Goal: Task Accomplishment & Management: Use online tool/utility

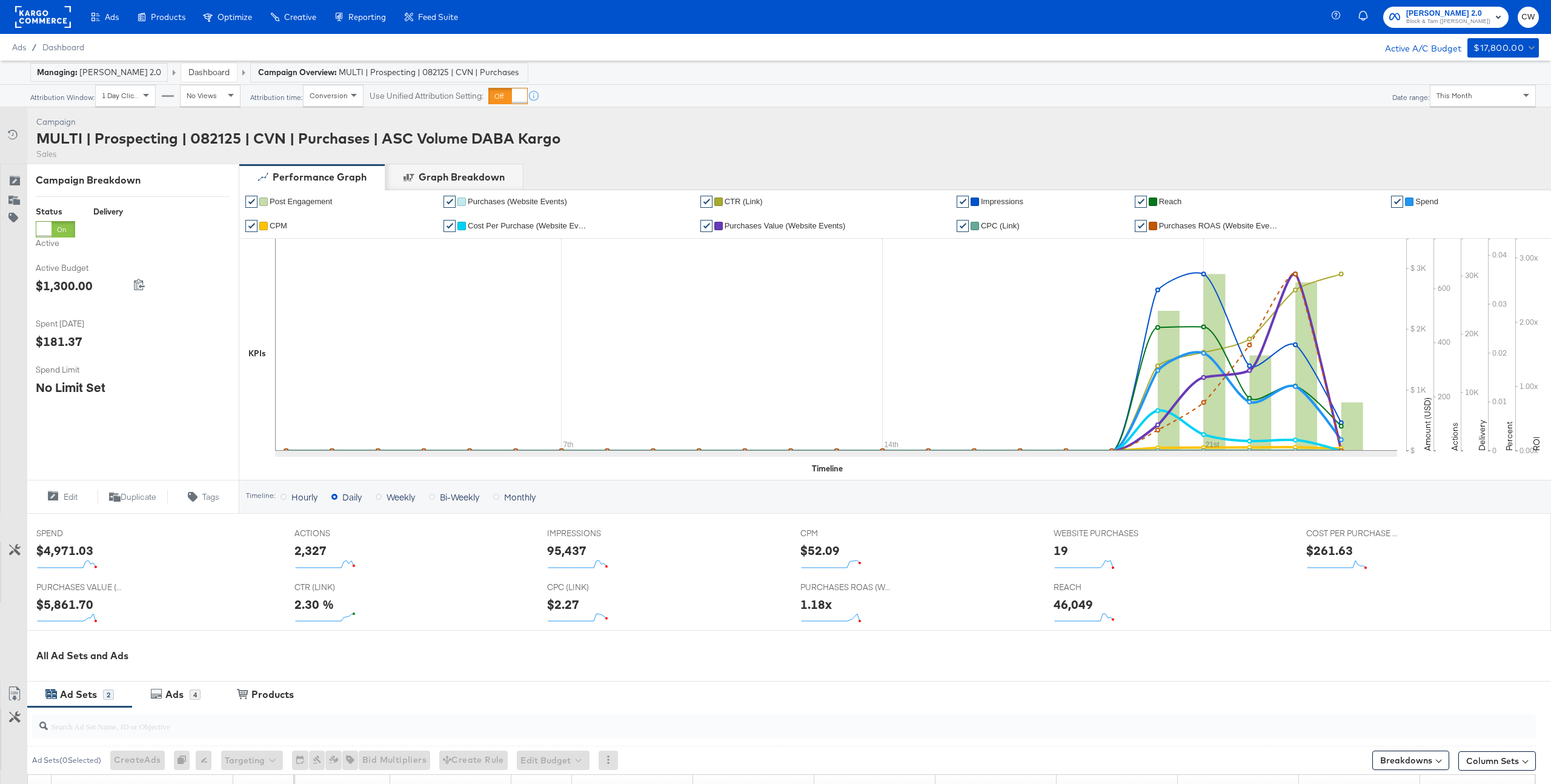
click at [1469, 89] on div "This Month" at bounding box center [1483, 96] width 105 height 21
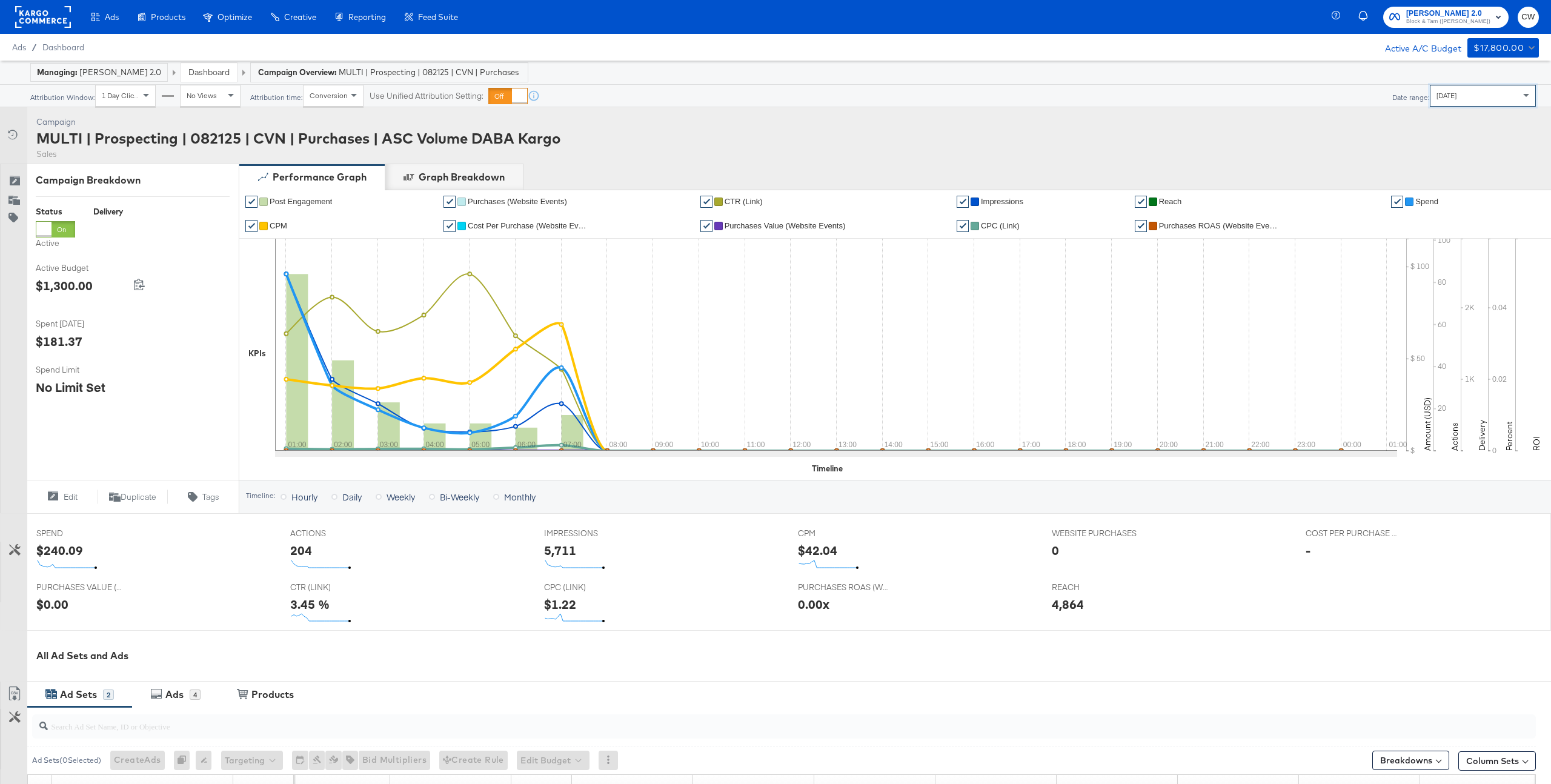
click at [1487, 93] on div "Today" at bounding box center [1483, 96] width 105 height 21
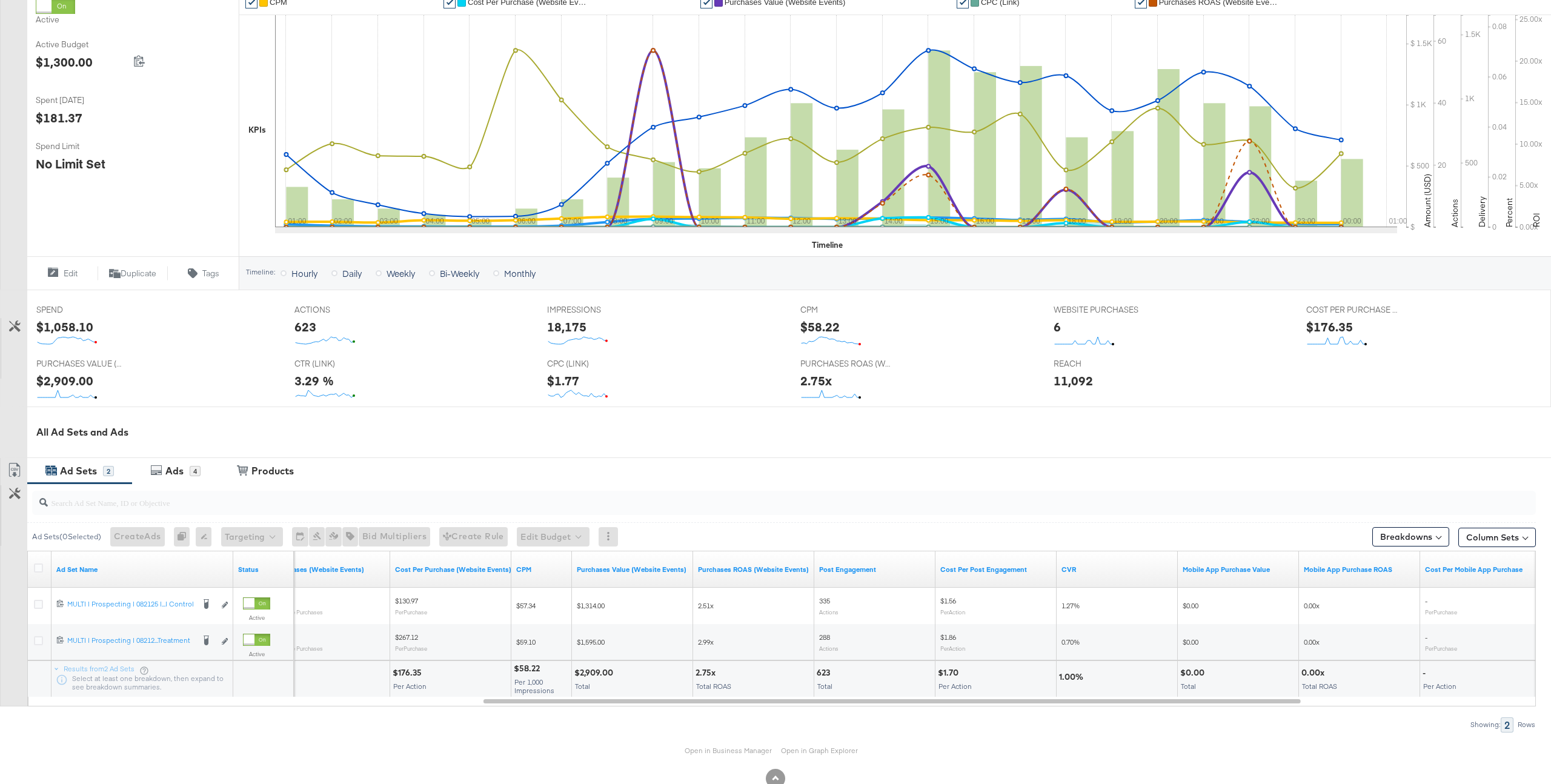
scroll to position [256, 0]
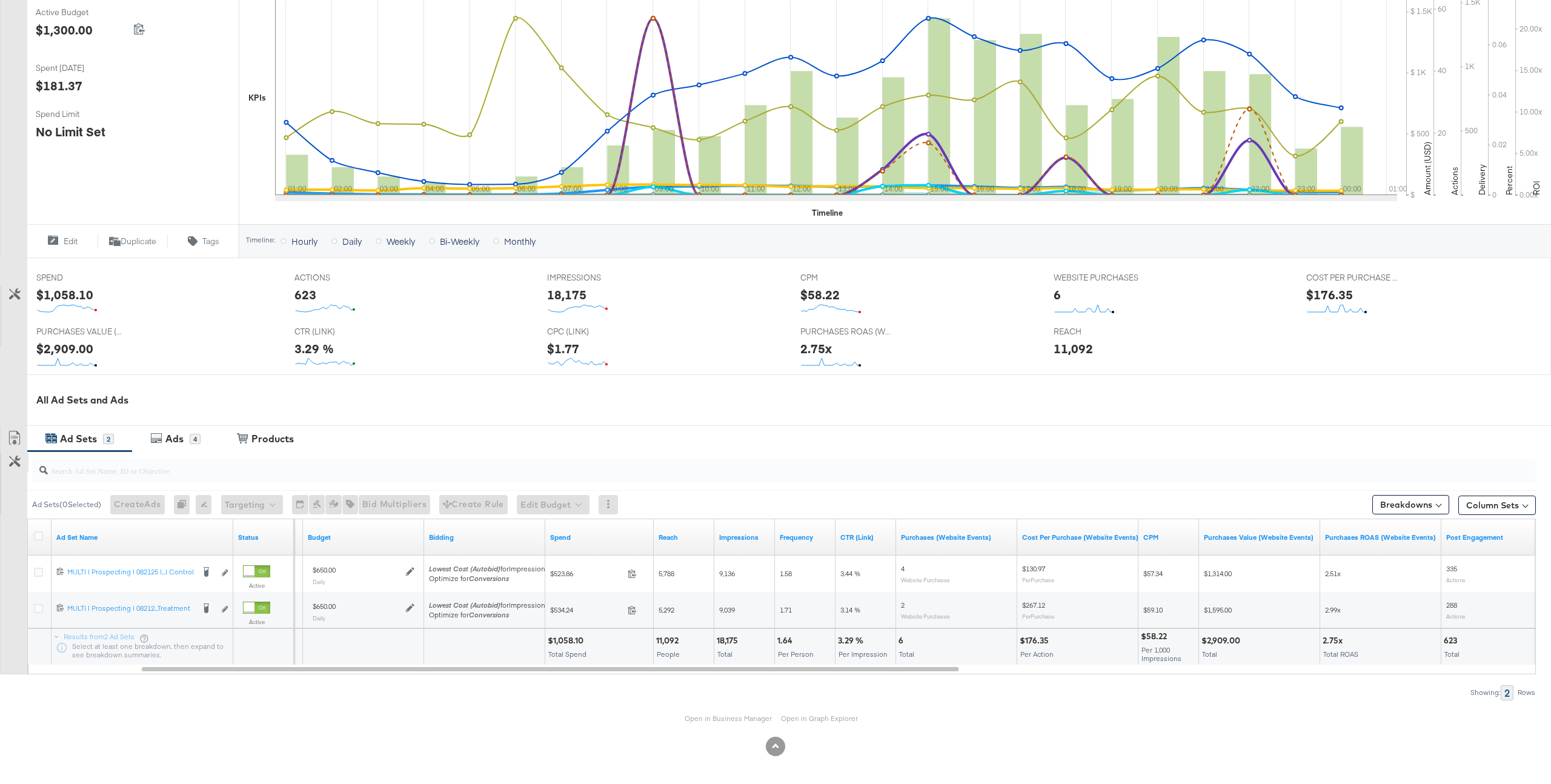
click at [15, 468] on button "Customize KPIs" at bounding box center [14, 462] width 27 height 18
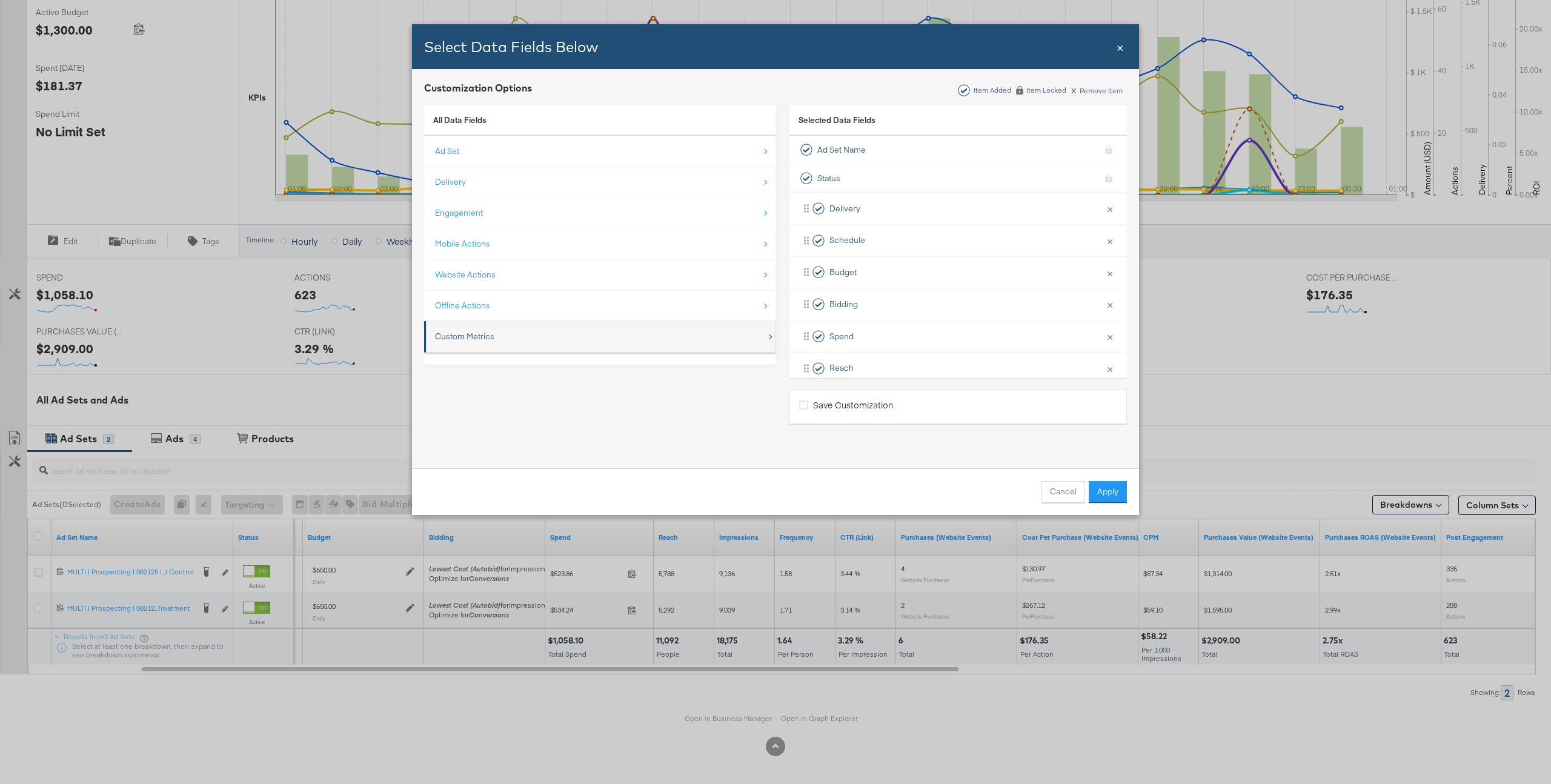
click at [482, 328] on div "Custom Metrics" at bounding box center [600, 336] width 332 height 25
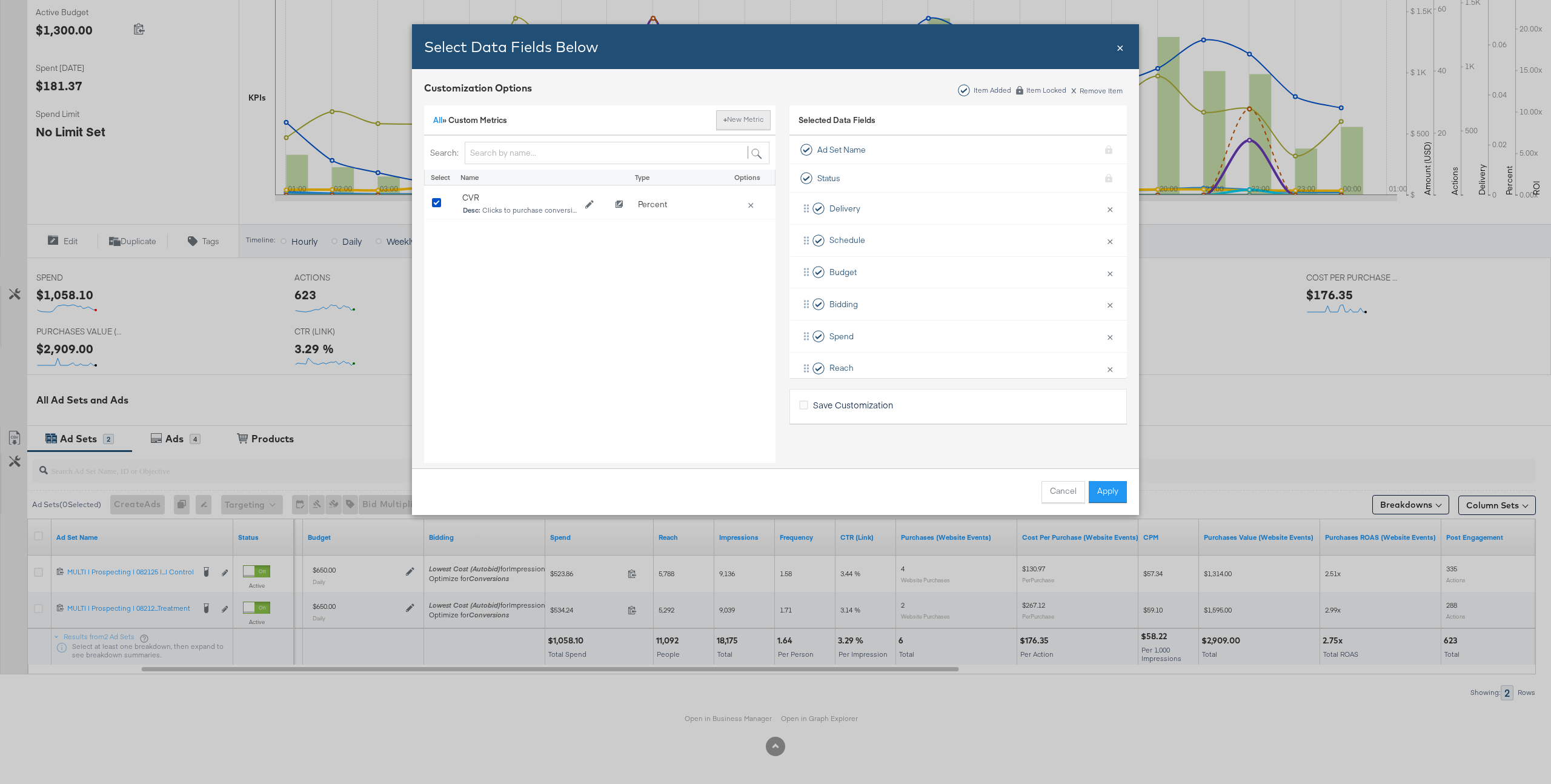
click at [752, 114] on button "+ New Metric" at bounding box center [743, 120] width 55 height 20
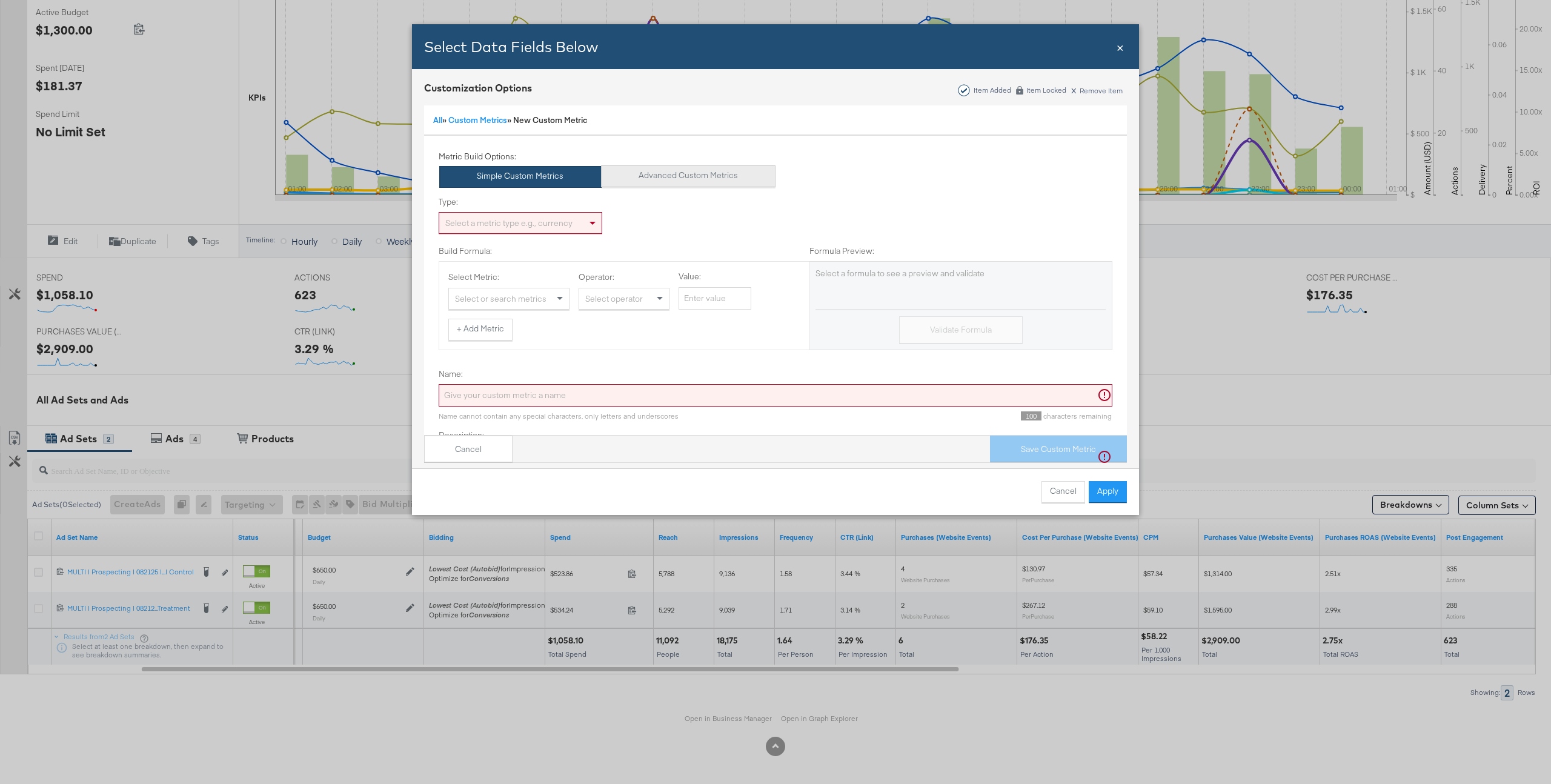
click at [740, 175] on button "Advanced Custom Metrics" at bounding box center [689, 176] width 175 height 21
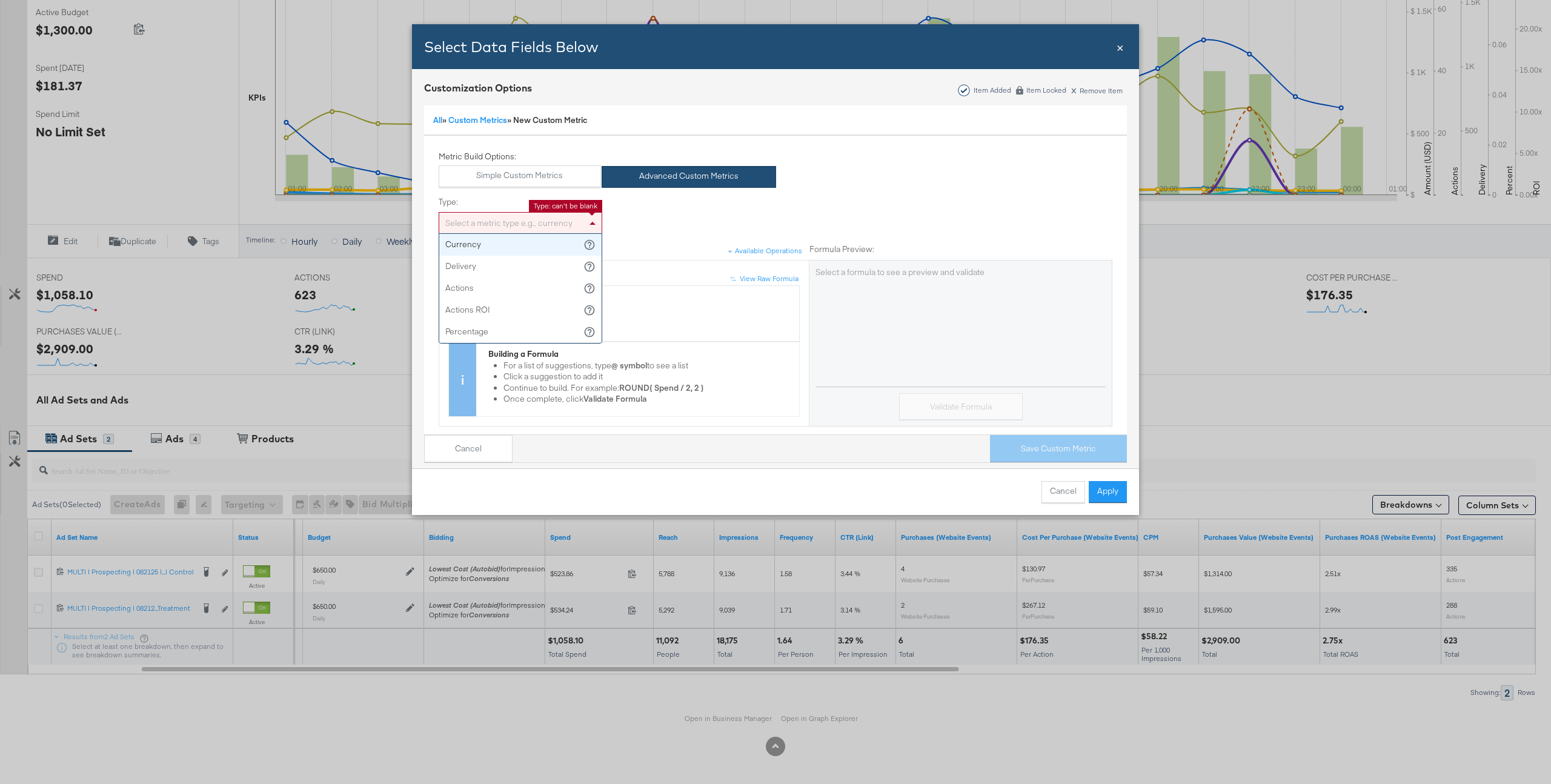
click at [521, 223] on div "Select a metric type e.g., currency" at bounding box center [521, 223] width 163 height 21
click at [503, 305] on div "Bulk Add Locations Modal" at bounding box center [624, 313] width 338 height 46
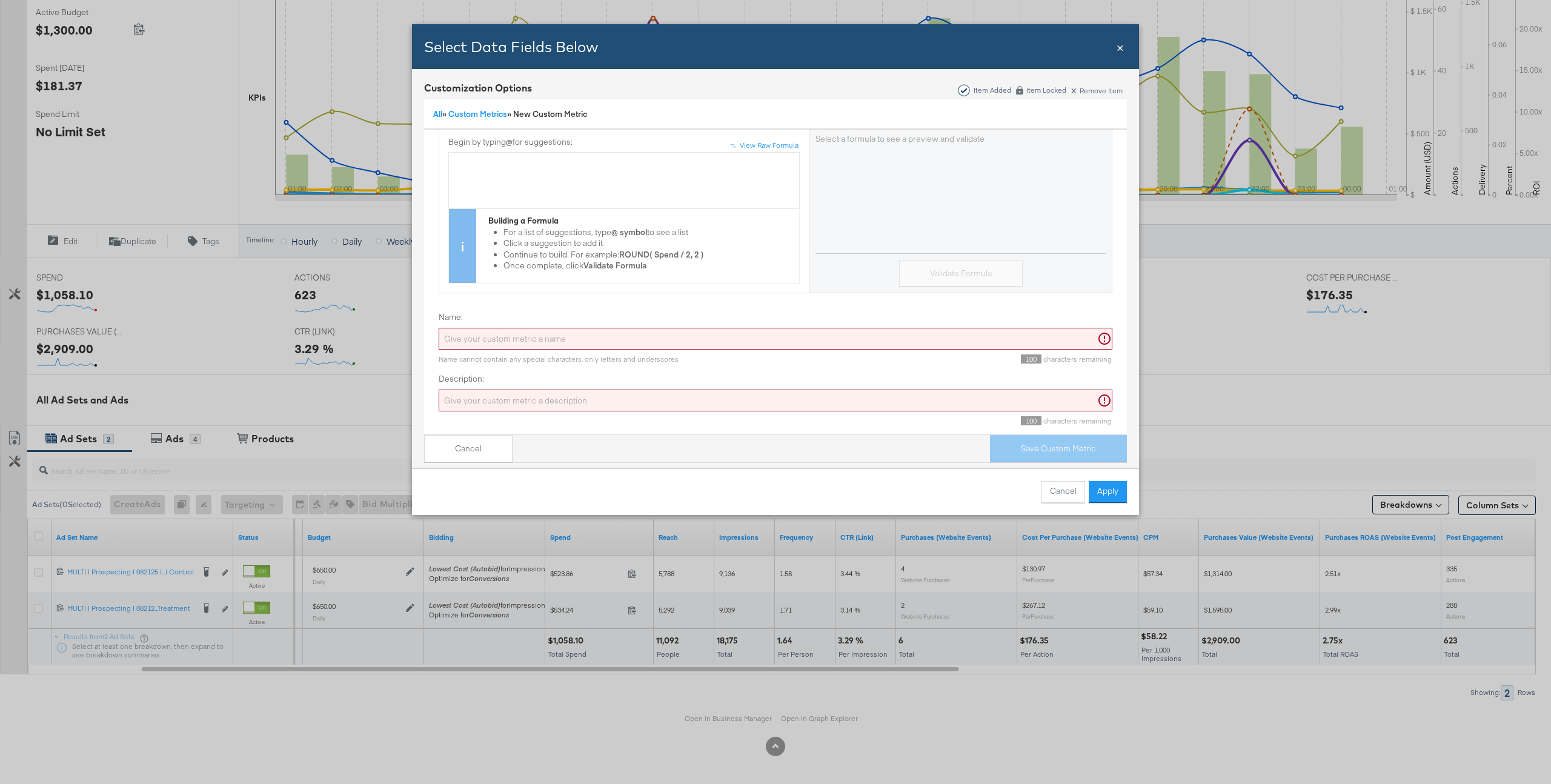
scroll to position [134, 0]
click at [501, 340] on input "Name:" at bounding box center [776, 337] width 674 height 22
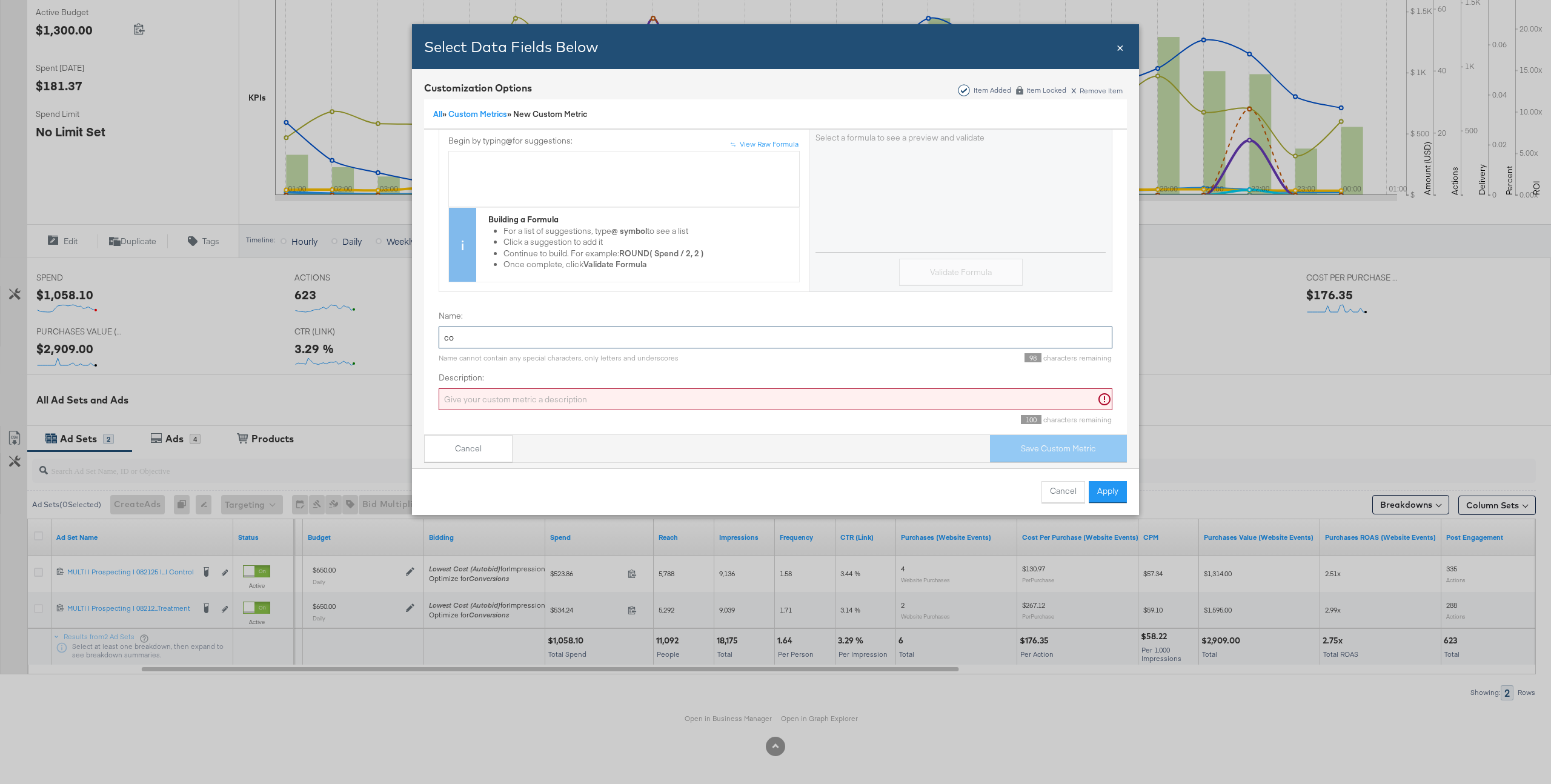
type input "c"
type input "a"
type input "AOV"
click at [485, 409] on input "Description:" at bounding box center [776, 399] width 674 height 22
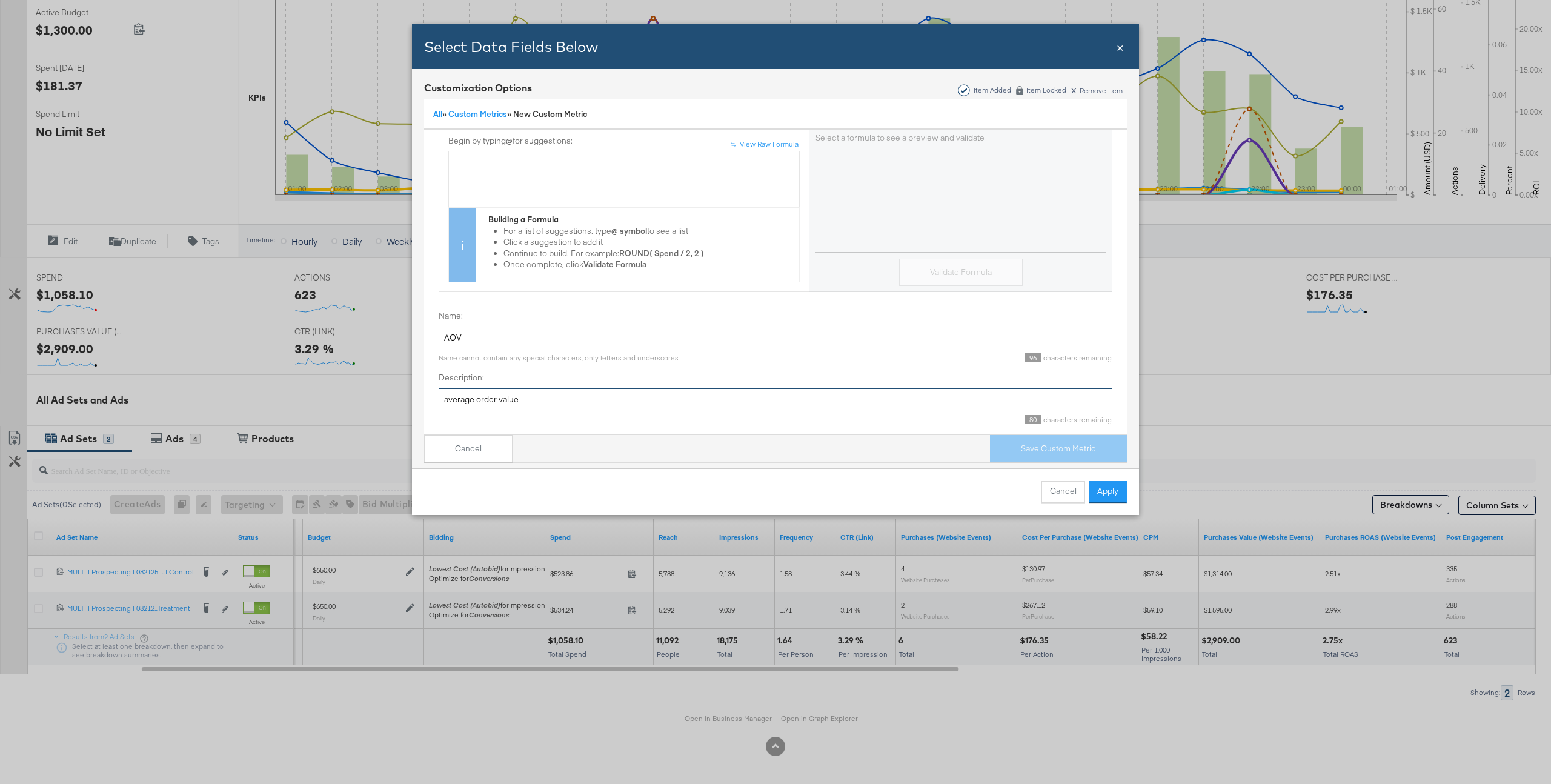
scroll to position [38, 0]
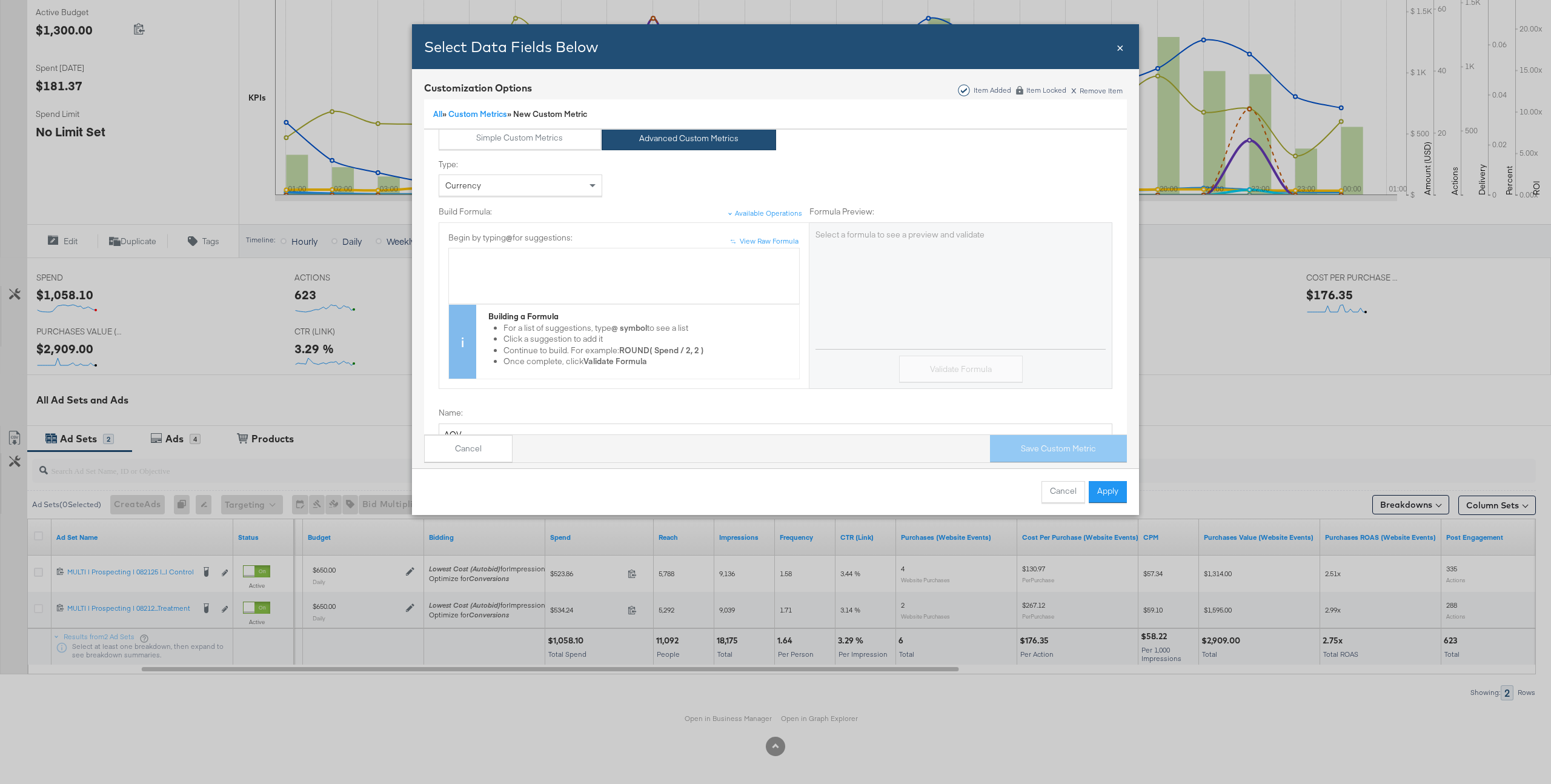
type input "average order value"
click at [588, 296] on div "Bulk Add Locations Modal" at bounding box center [624, 275] width 338 height 46
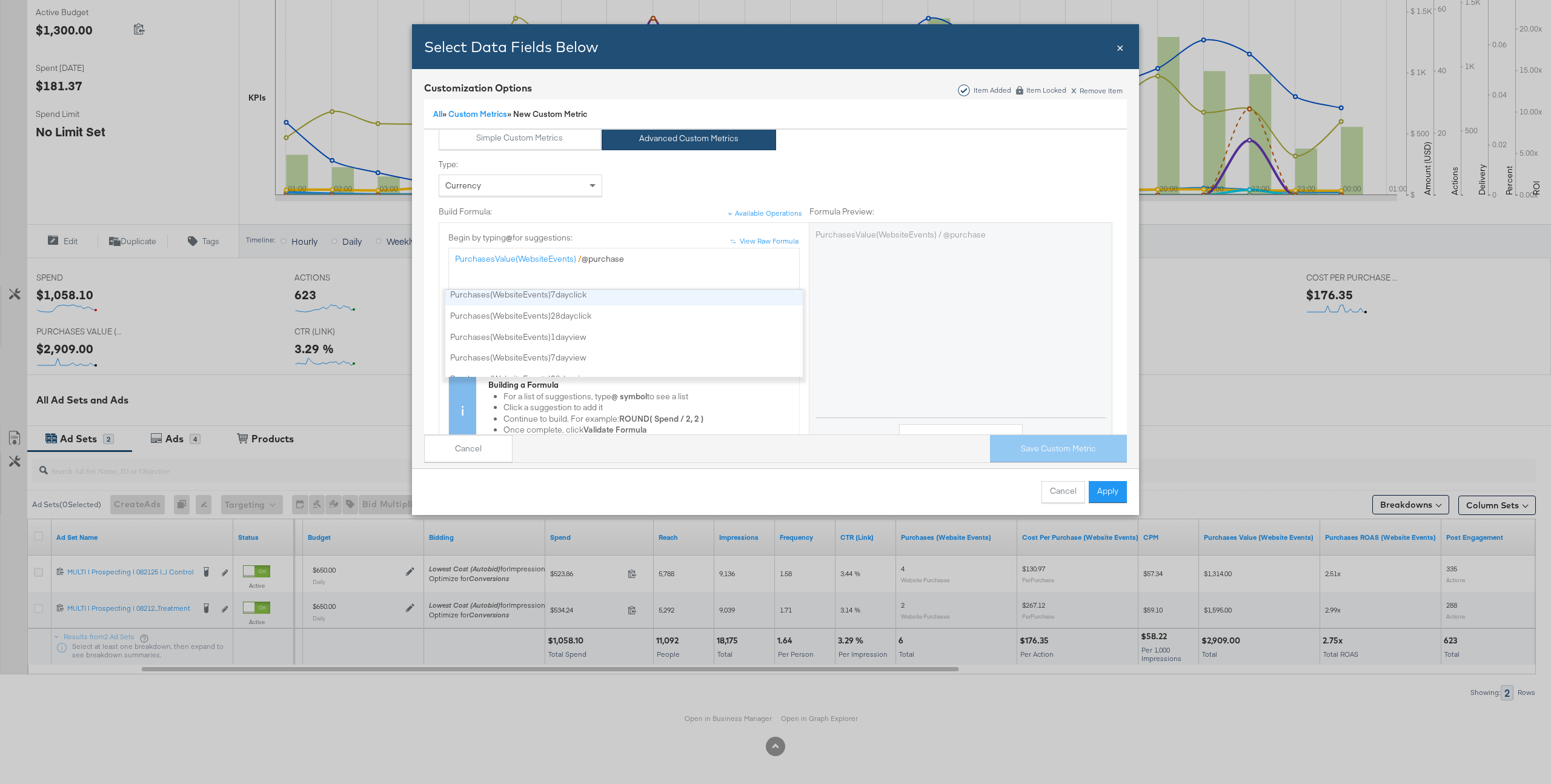
scroll to position [291, 0]
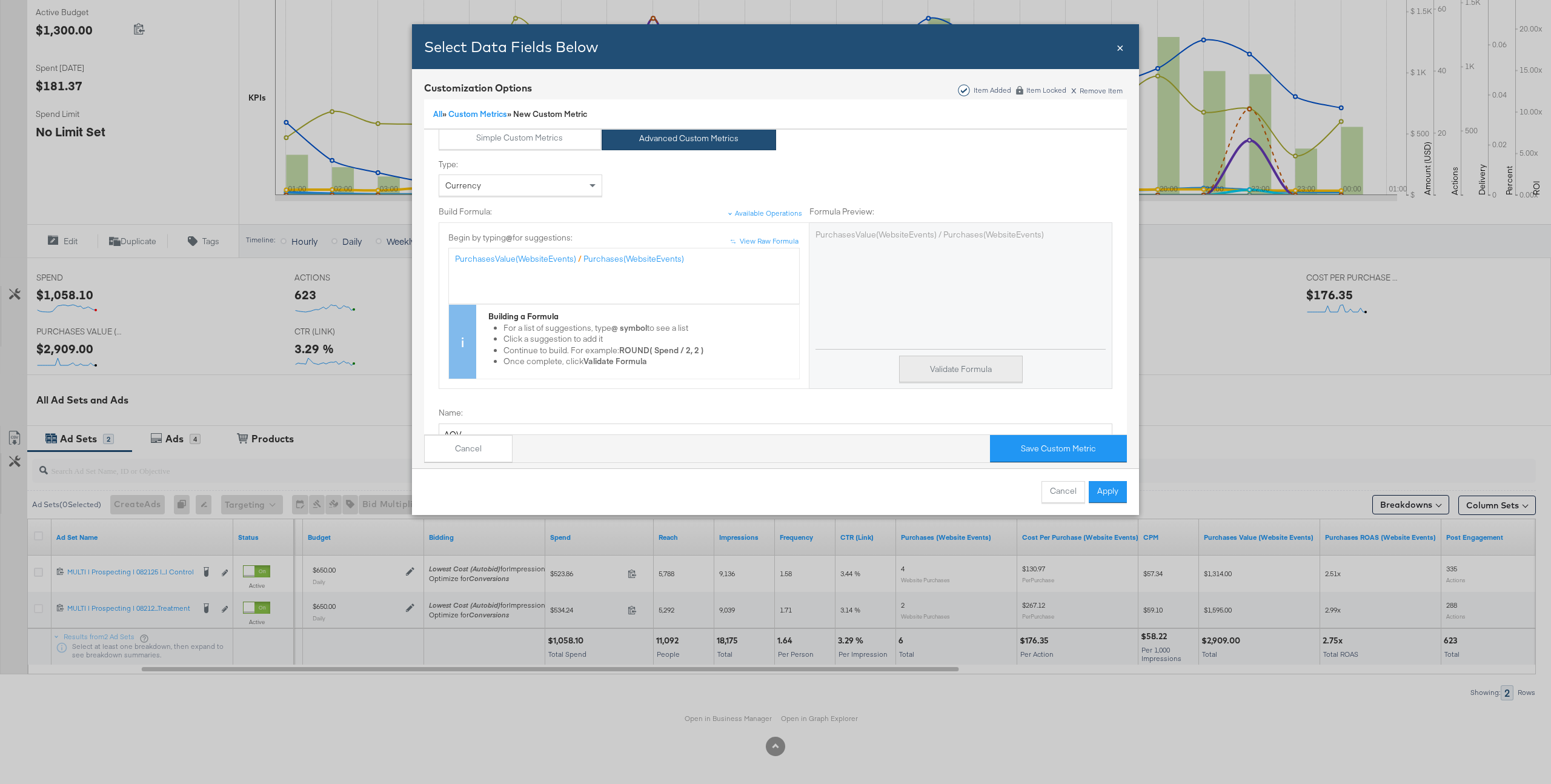
click at [975, 376] on button "Validate Formula" at bounding box center [961, 369] width 123 height 27
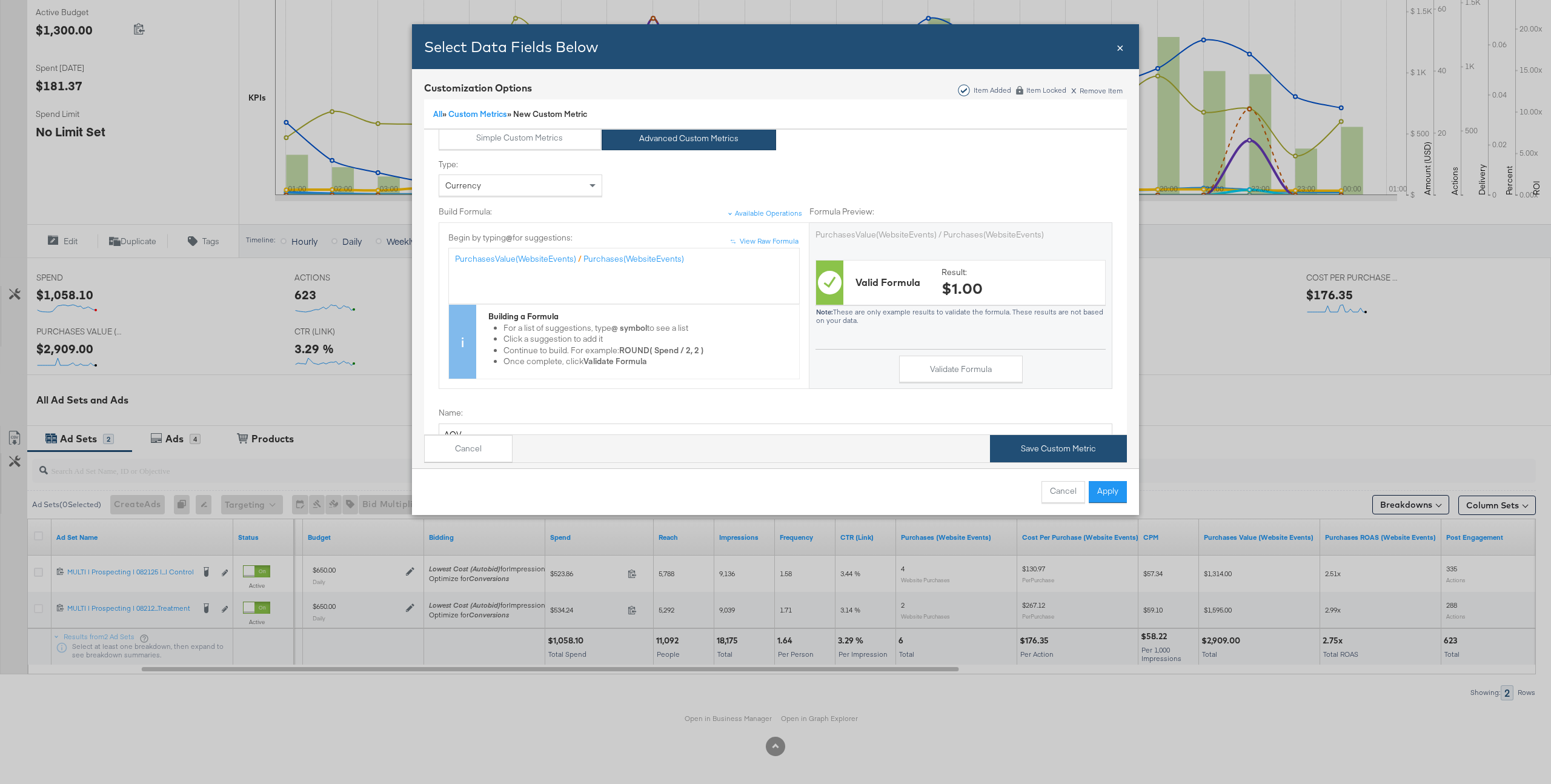
click at [1044, 451] on button "Save Custom Metric" at bounding box center [1058, 448] width 137 height 27
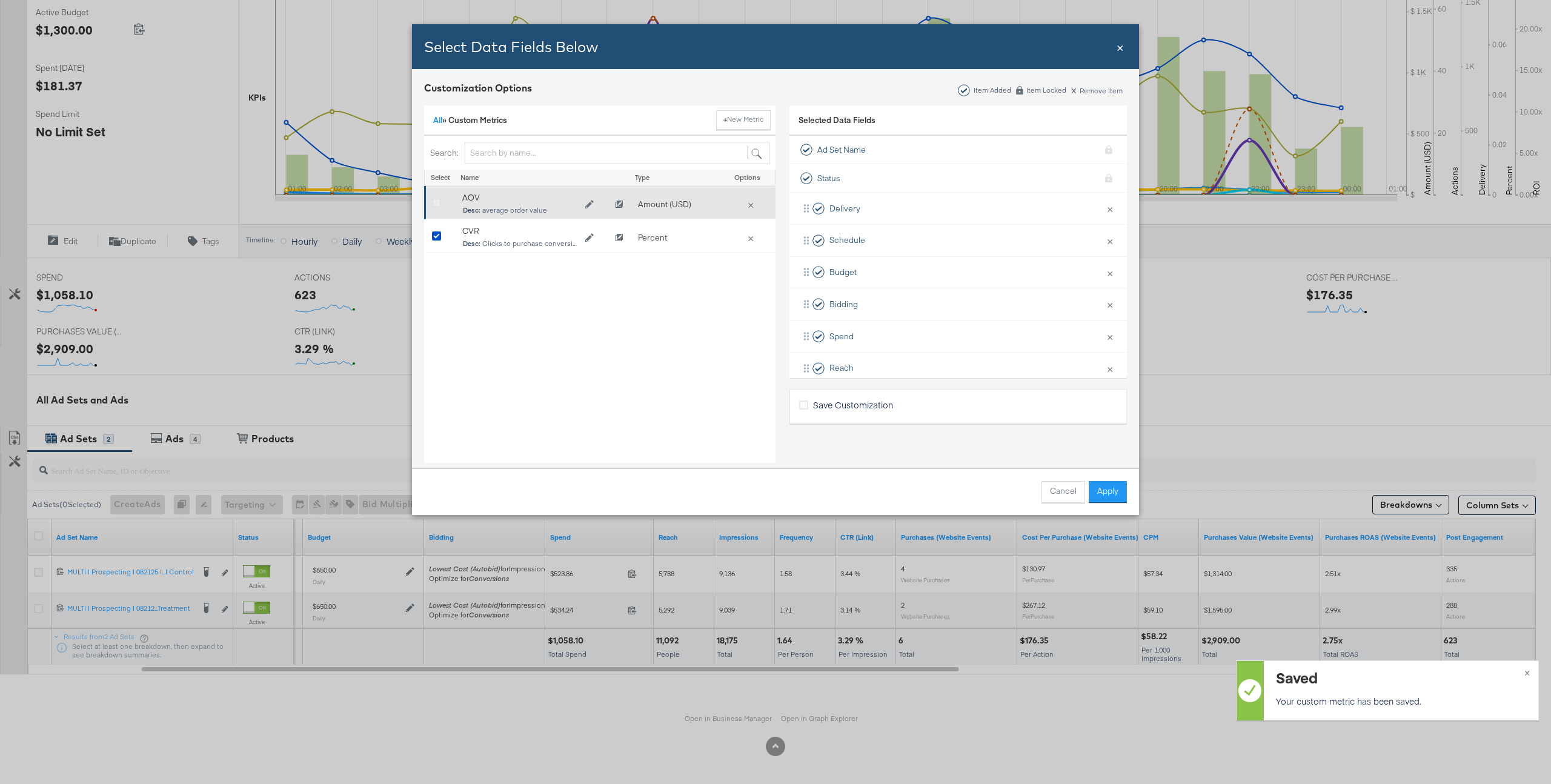
click at [435, 206] on icon "Bulk Add Locations Modal" at bounding box center [436, 203] width 9 height 9
click at [0, 0] on input "Bulk Add Locations Modal" at bounding box center [0, 0] width 0 height 0
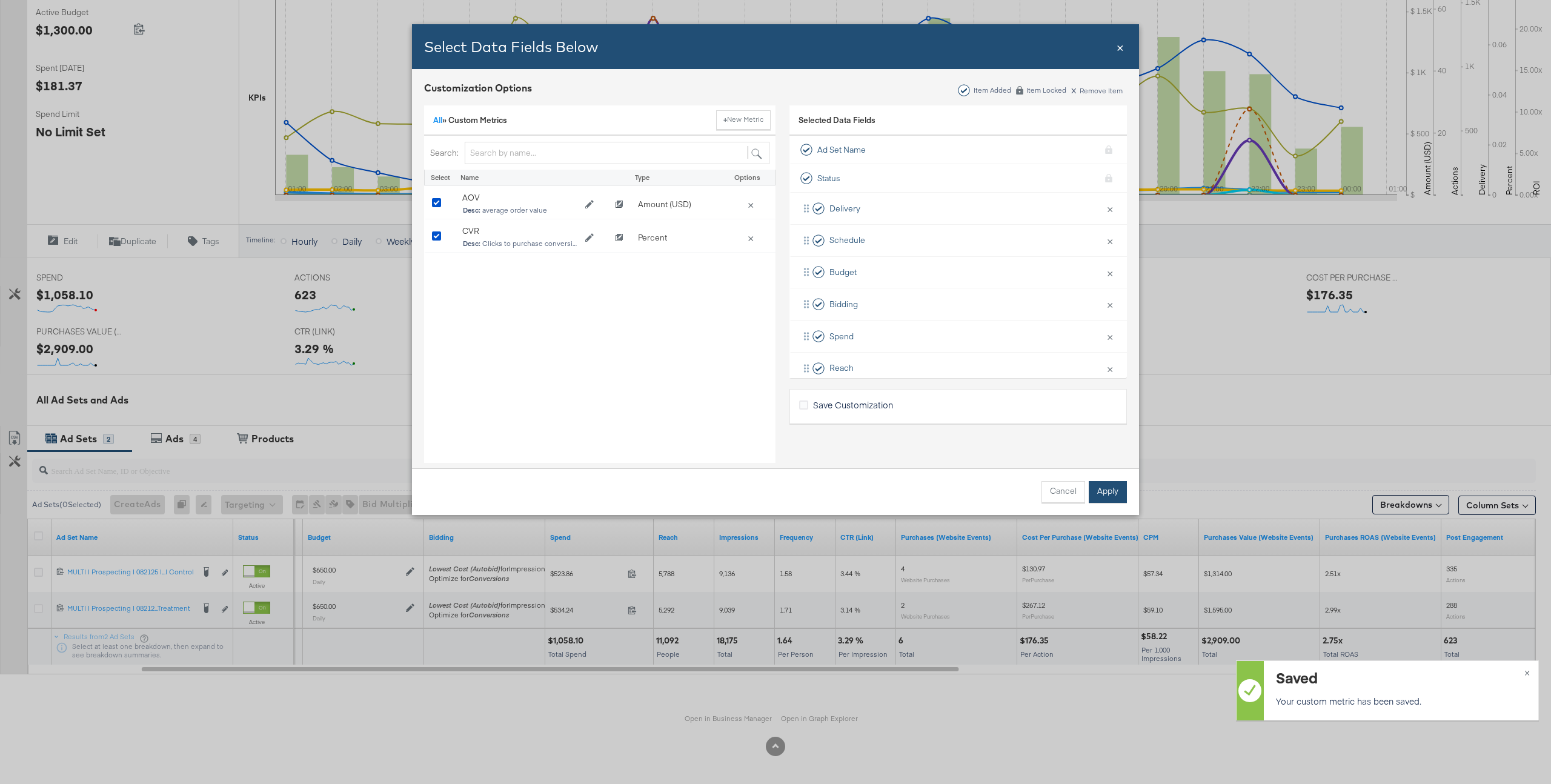
click at [1105, 495] on button "Apply" at bounding box center [1107, 492] width 38 height 21
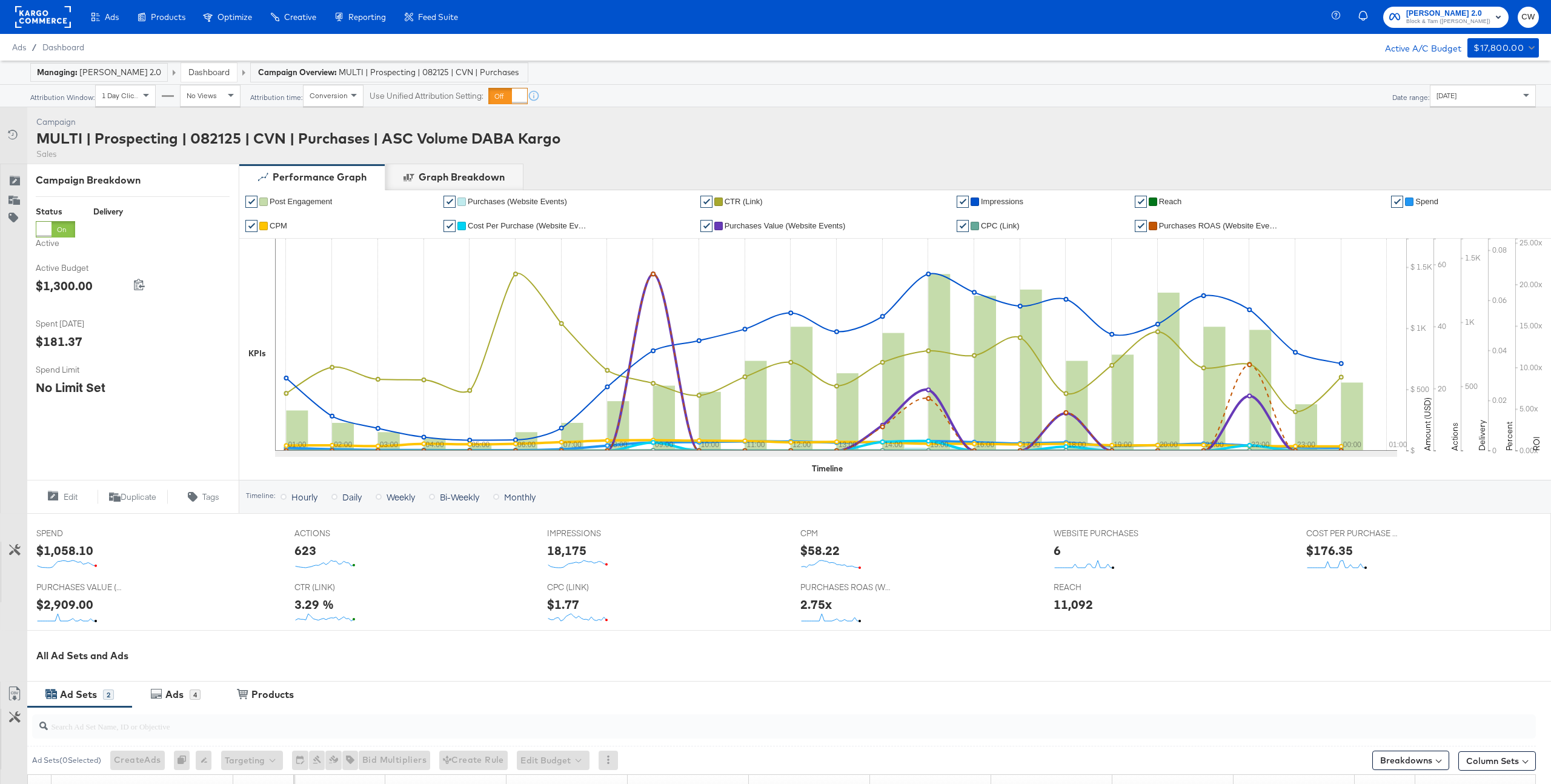
click at [1457, 95] on span "Yesterday" at bounding box center [1446, 96] width 20 height 9
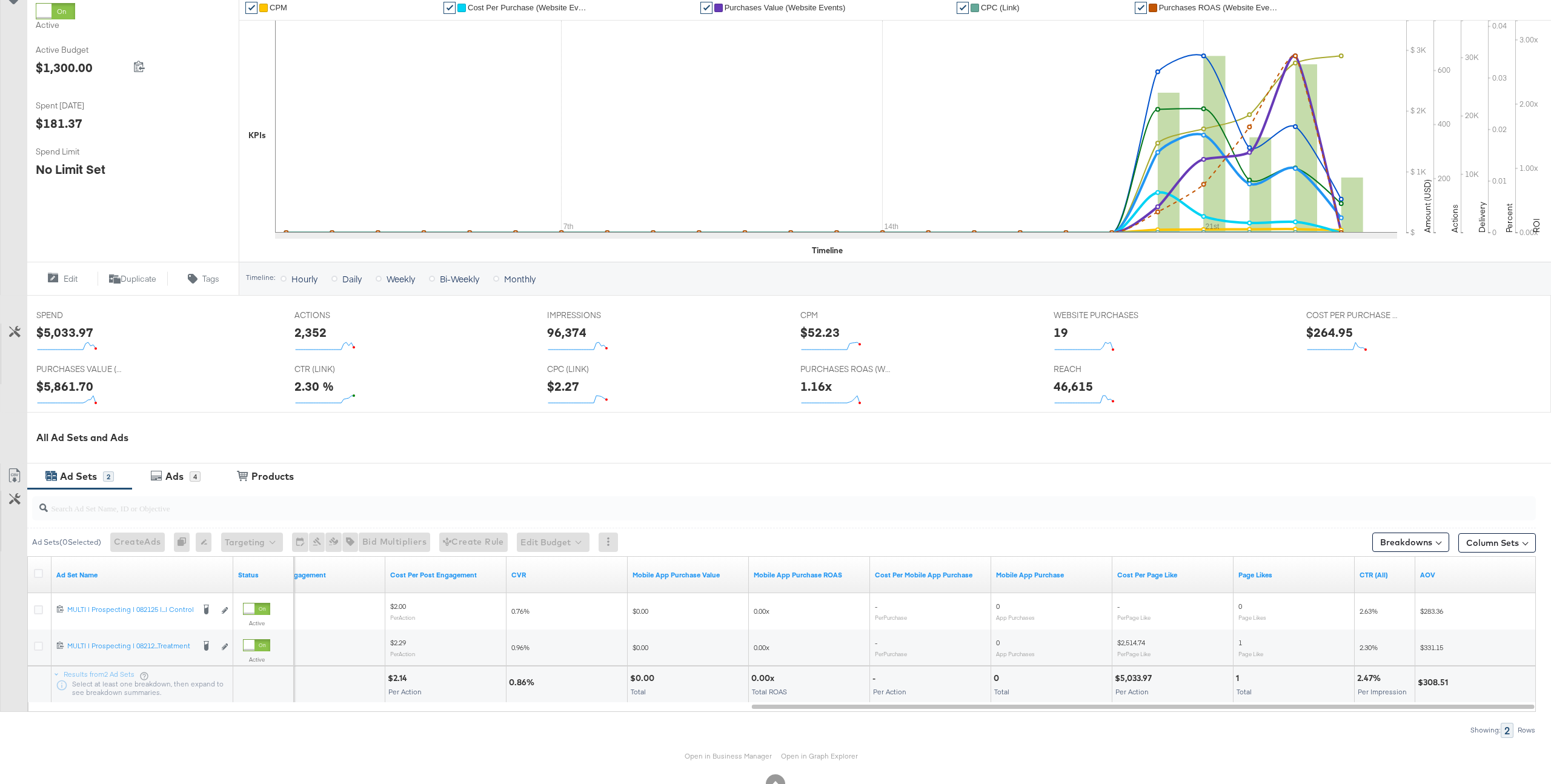
scroll to position [256, 0]
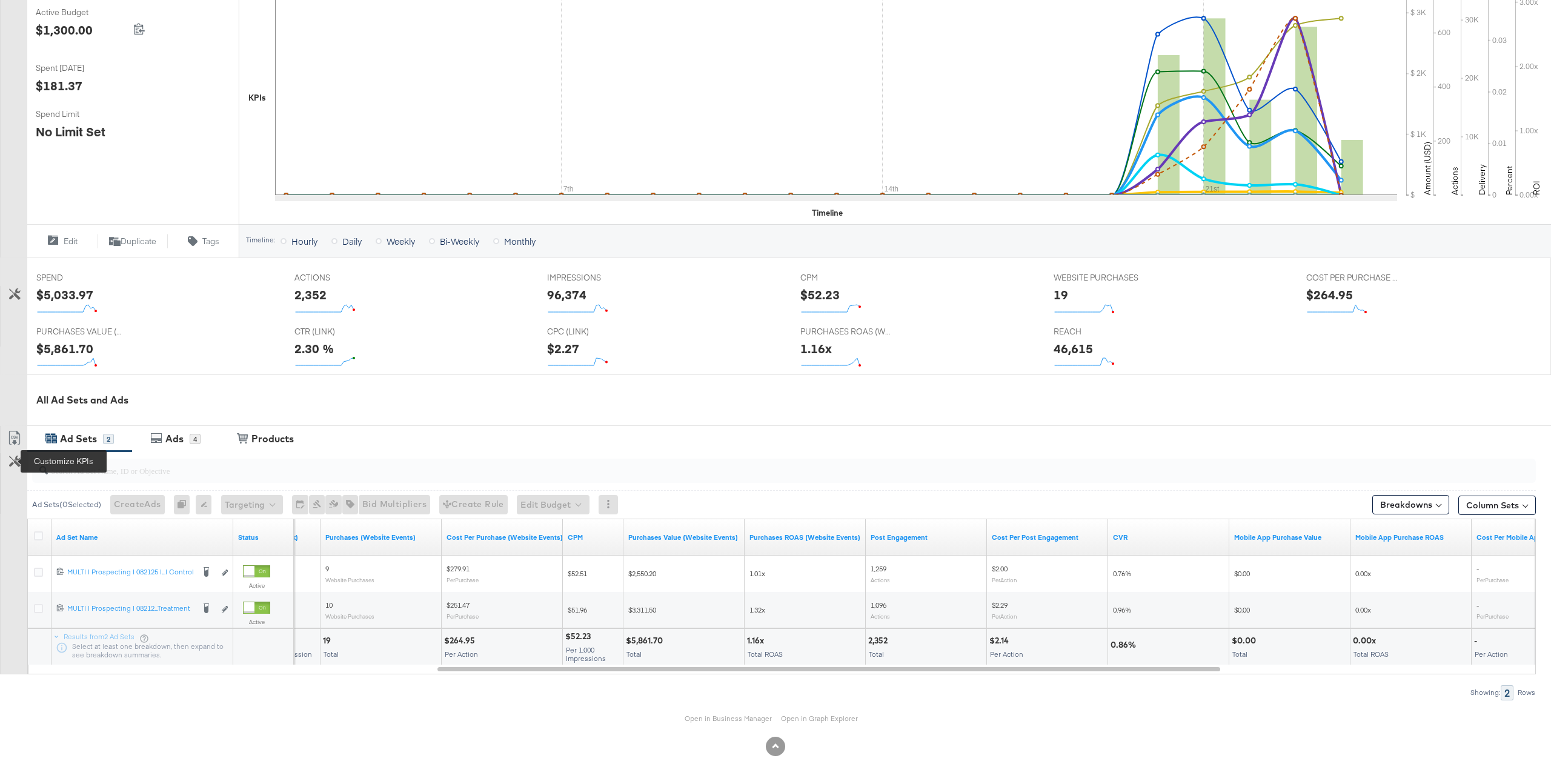
click at [15, 465] on icon at bounding box center [14, 460] width 12 height 12
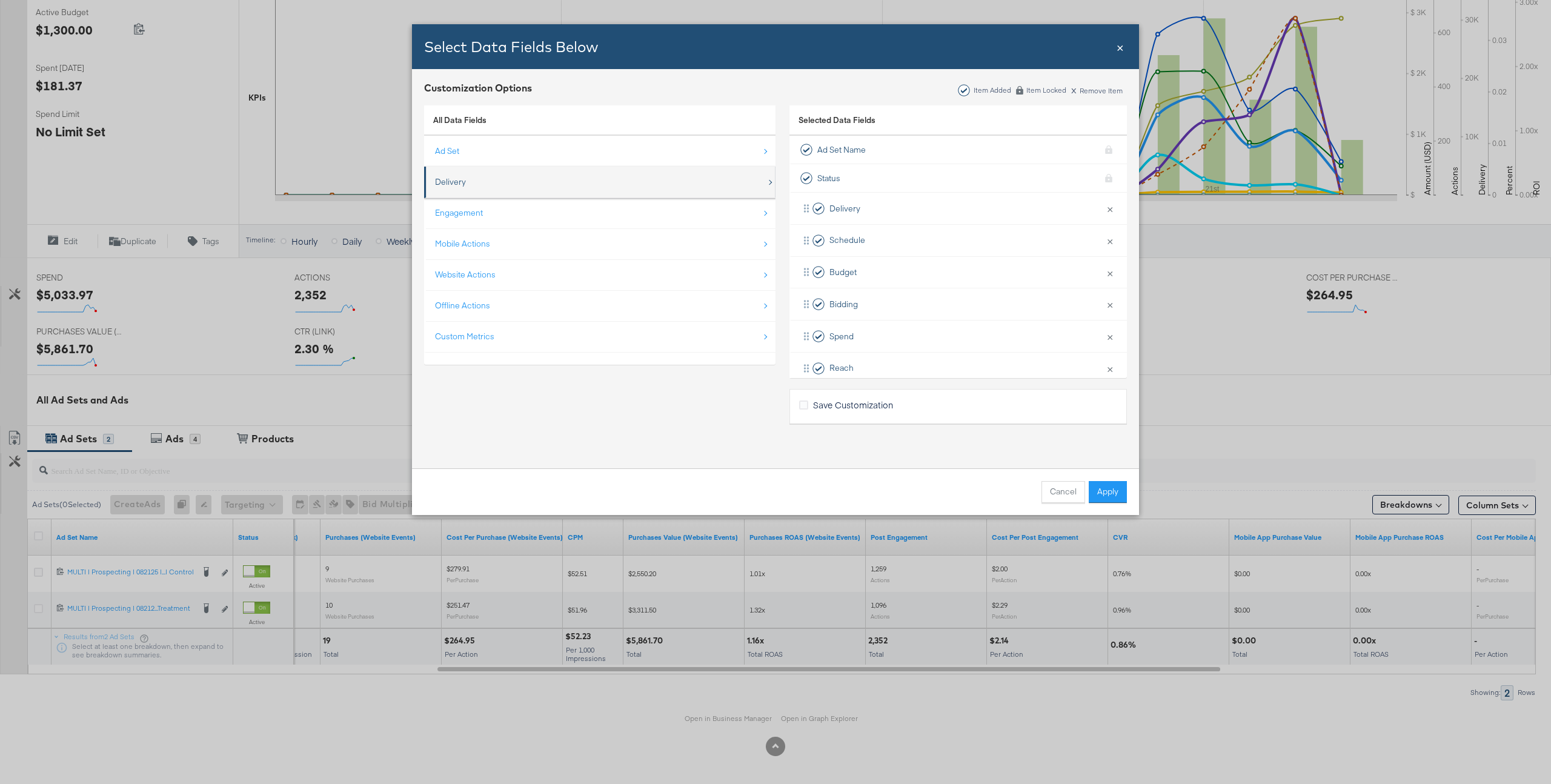
click at [471, 180] on div "Delivery" at bounding box center [600, 182] width 332 height 25
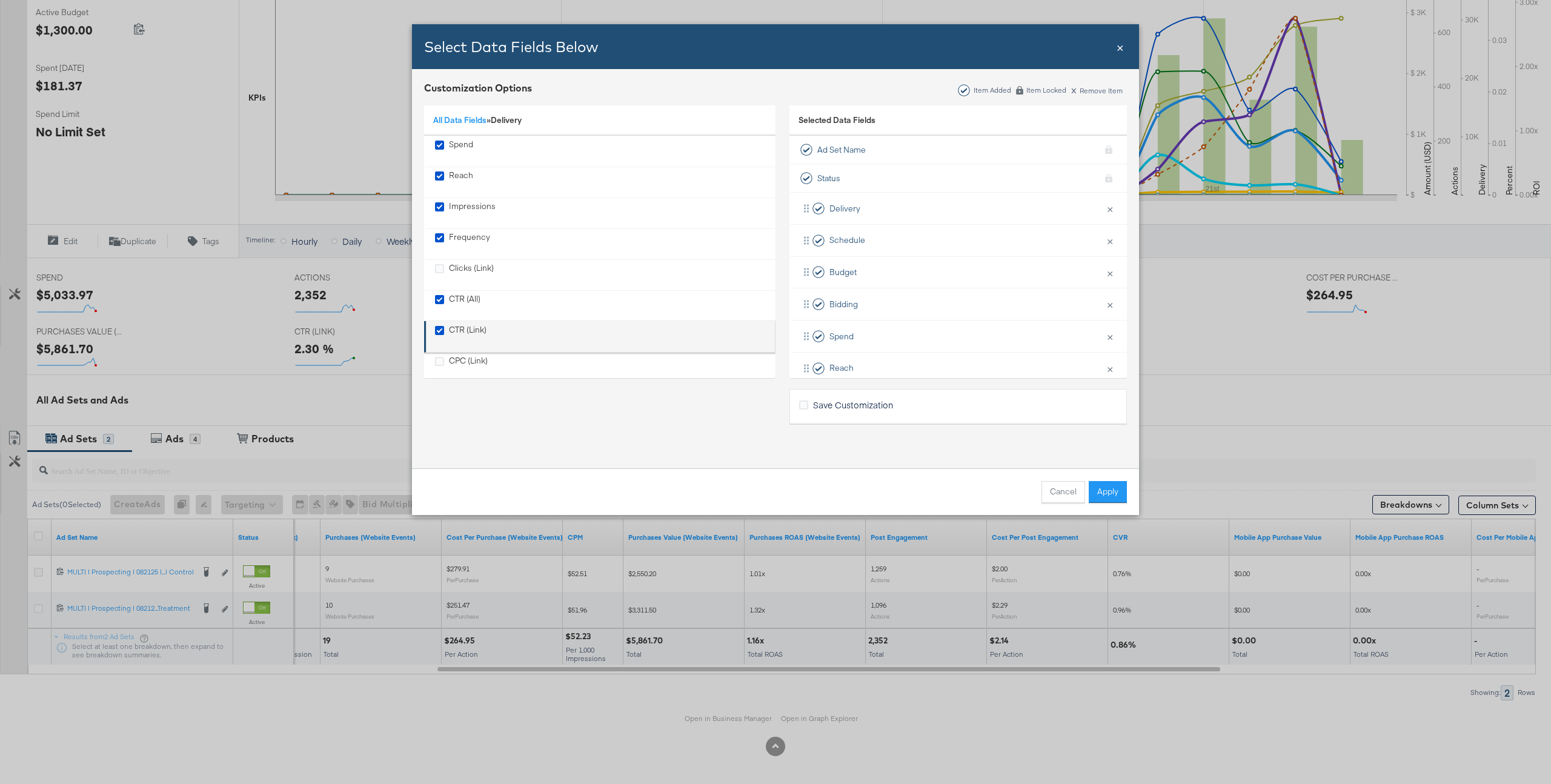
scroll to position [110, 0]
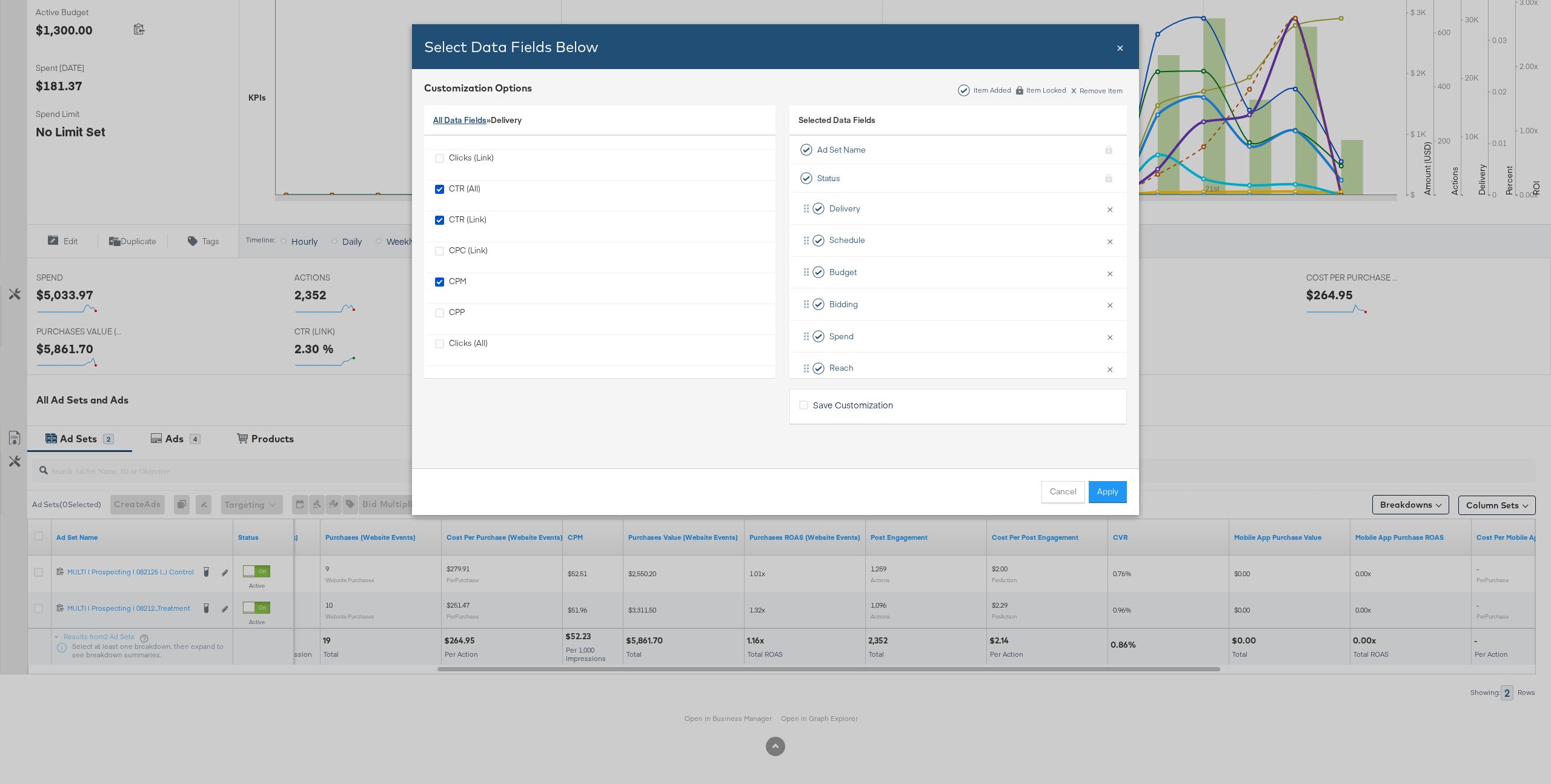
click at [454, 115] on link "All Data Fields" at bounding box center [460, 120] width 54 height 11
click at [474, 211] on div "Engagement" at bounding box center [459, 213] width 48 height 12
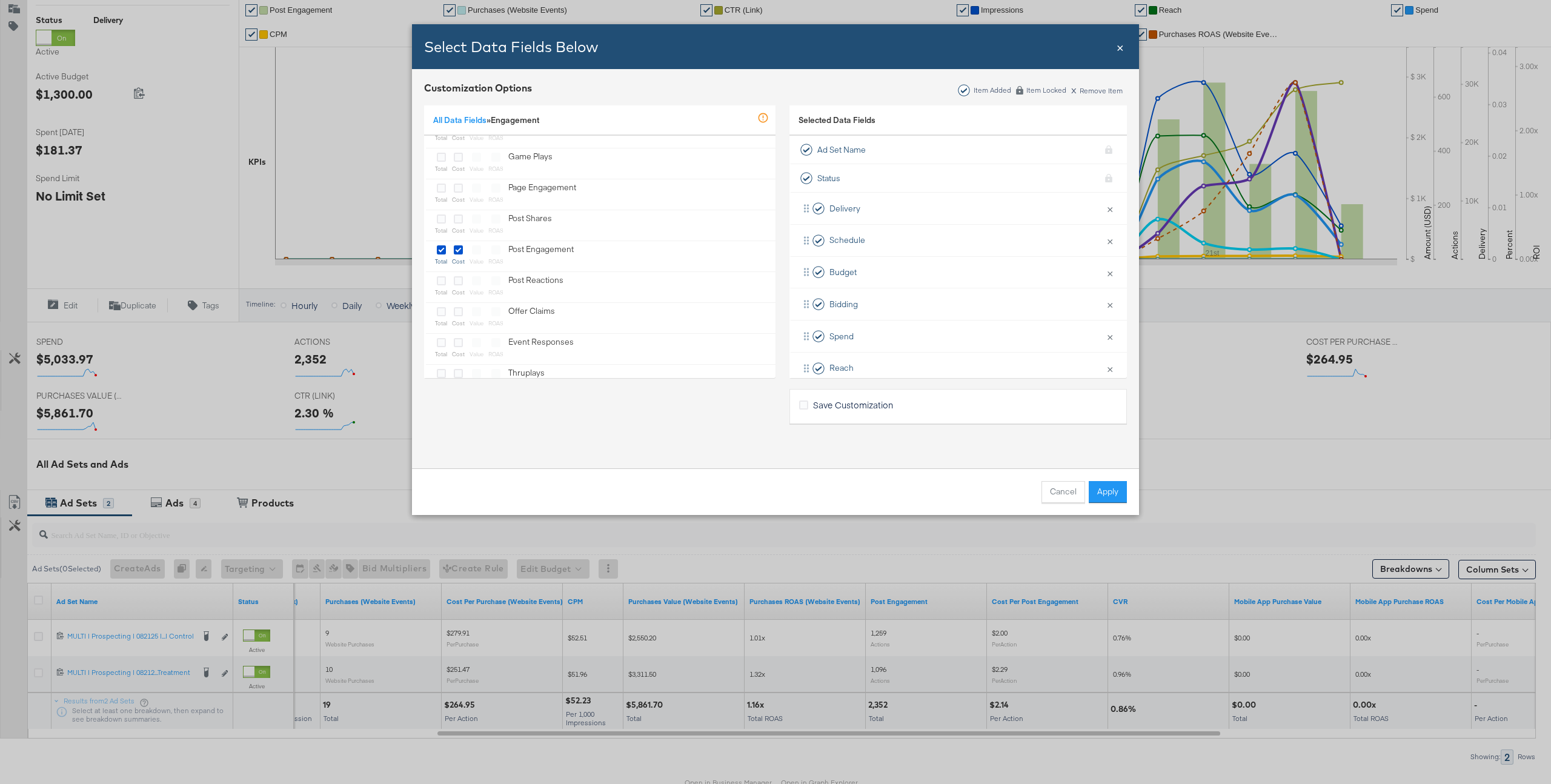
scroll to position [288, 0]
click at [460, 293] on icon "Bulk Add Locations Modal" at bounding box center [458, 290] width 9 height 9
click at [0, 0] on input "Bulk Add Locations Modal" at bounding box center [0, 0] width 0 height 0
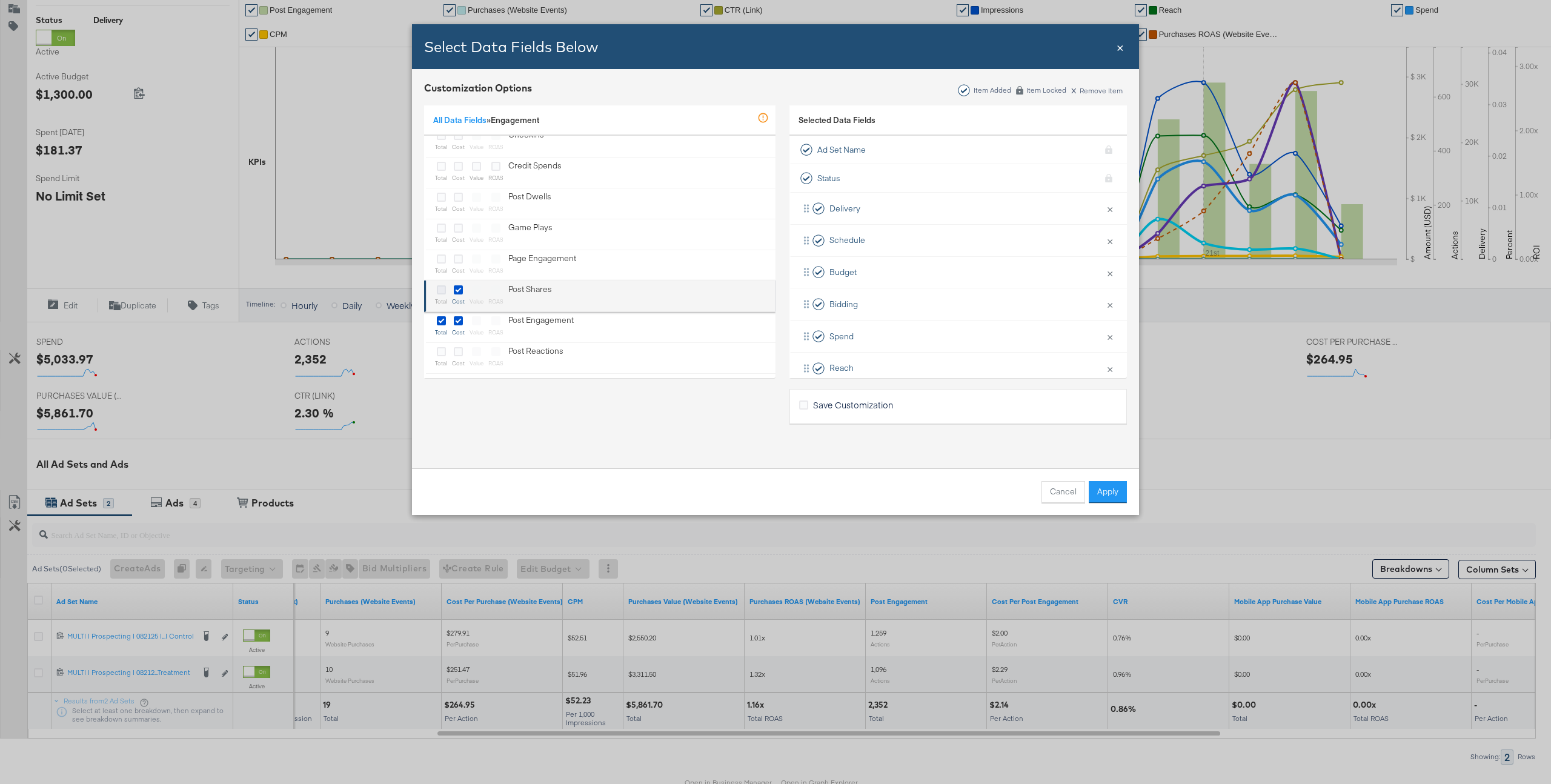
click at [445, 292] on icon "Bulk Add Locations Modal" at bounding box center [441, 290] width 9 height 9
click at [0, 0] on input "Bulk Add Locations Modal" at bounding box center [0, 0] width 0 height 0
click at [455, 292] on icon "Bulk Add Locations Modal" at bounding box center [458, 290] width 9 height 9
click at [0, 0] on input "Bulk Add Locations Modal" at bounding box center [0, 0] width 0 height 0
click at [457, 315] on label "Bulk Add Locations Modal" at bounding box center [458, 320] width 9 height 11
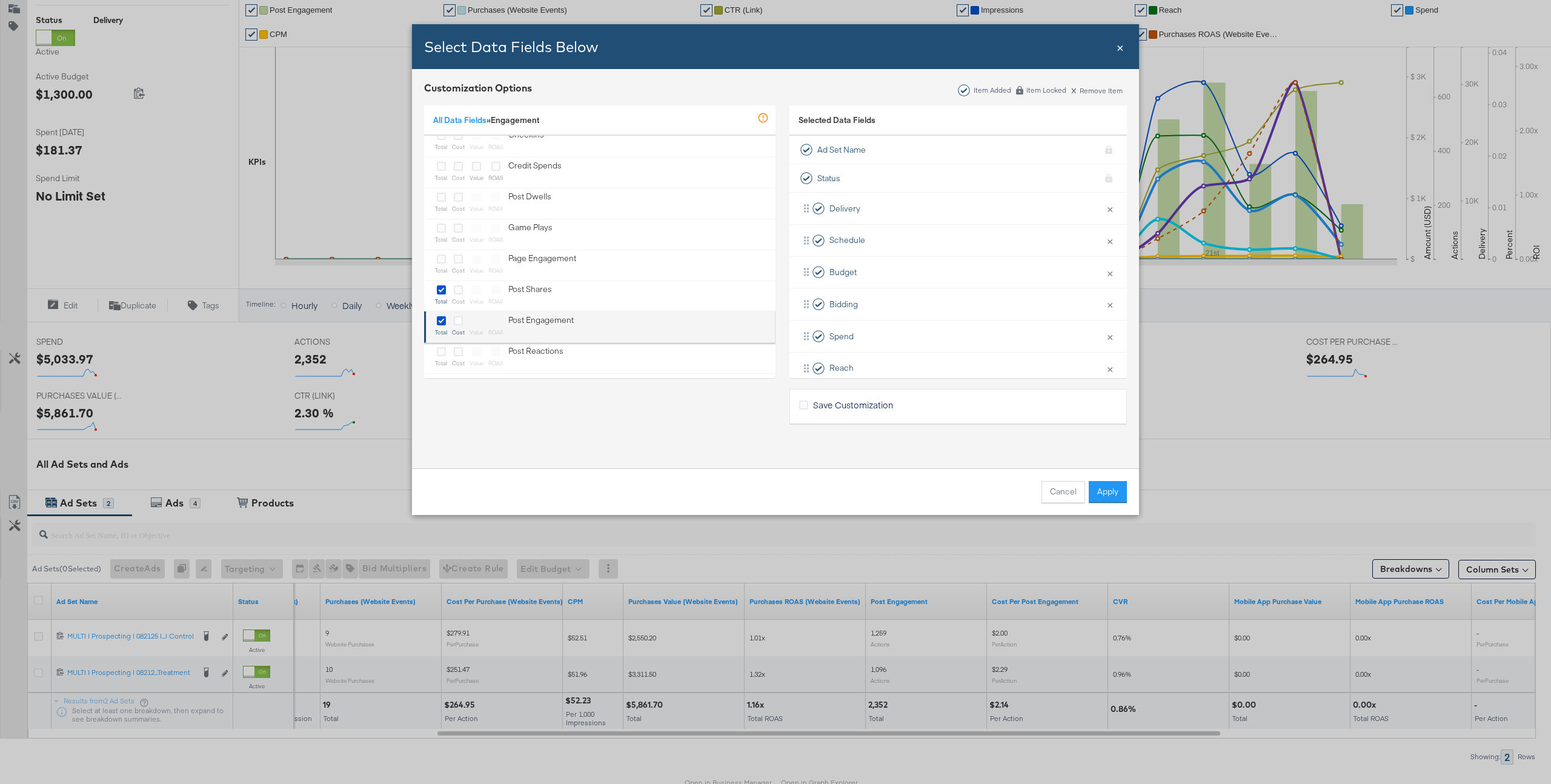
click at [0, 0] on input "Bulk Add Locations Modal" at bounding box center [0, 0] width 0 height 0
click at [1104, 486] on button "Apply" at bounding box center [1107, 492] width 38 height 21
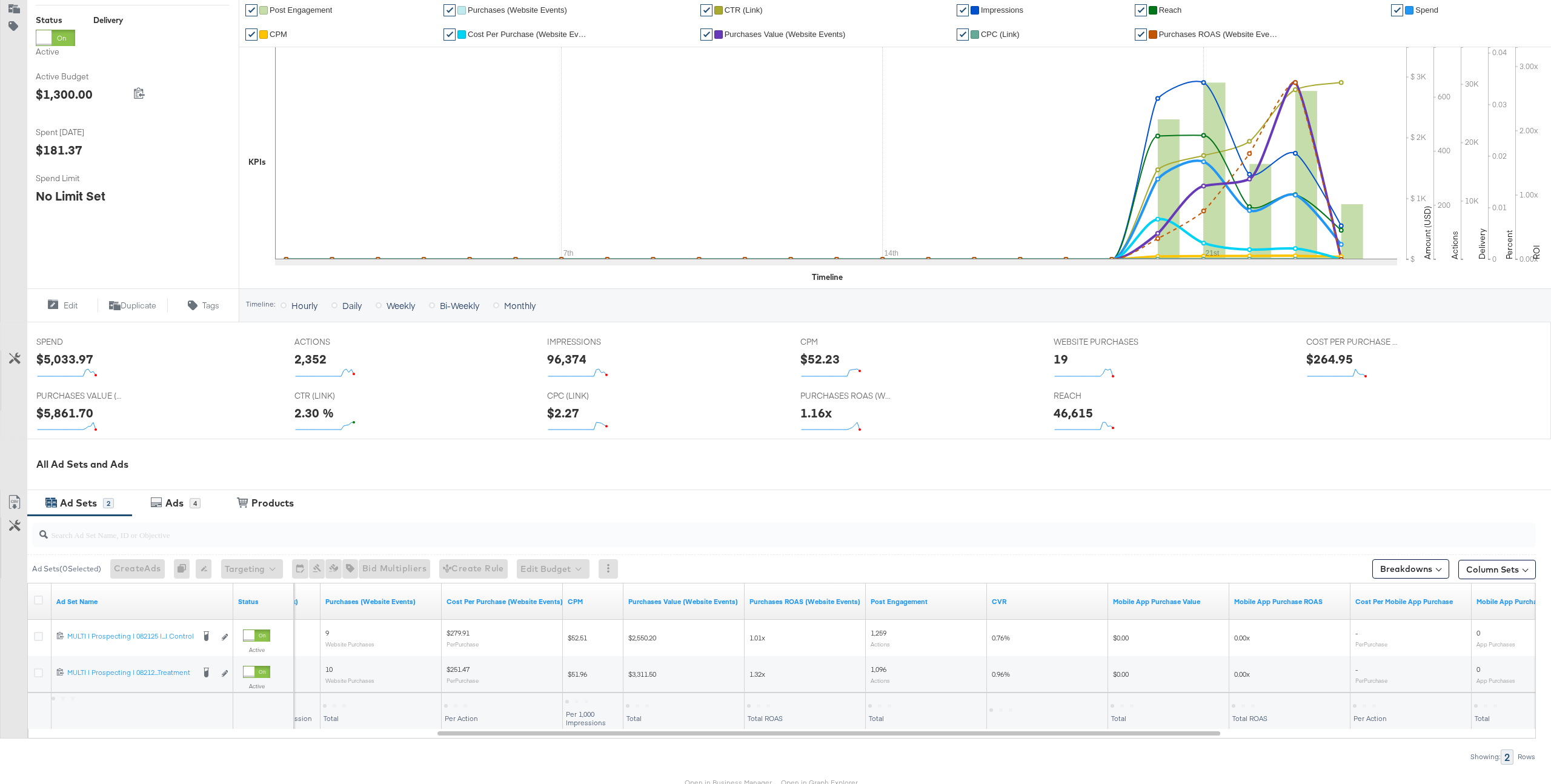
scroll to position [256, 0]
